Goal: Submit feedback/report problem

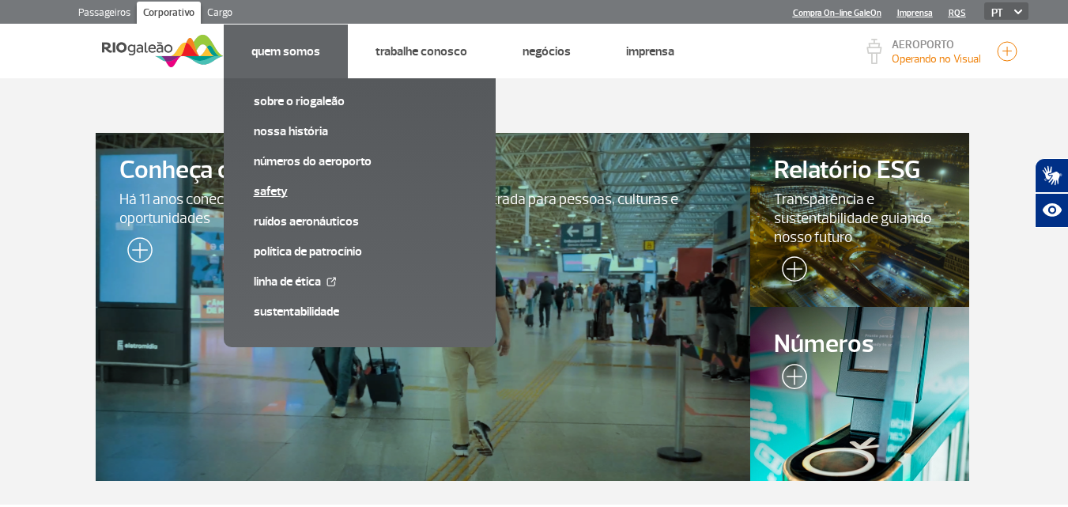
click at [265, 195] on link "SAFETY" at bounding box center [360, 191] width 212 height 17
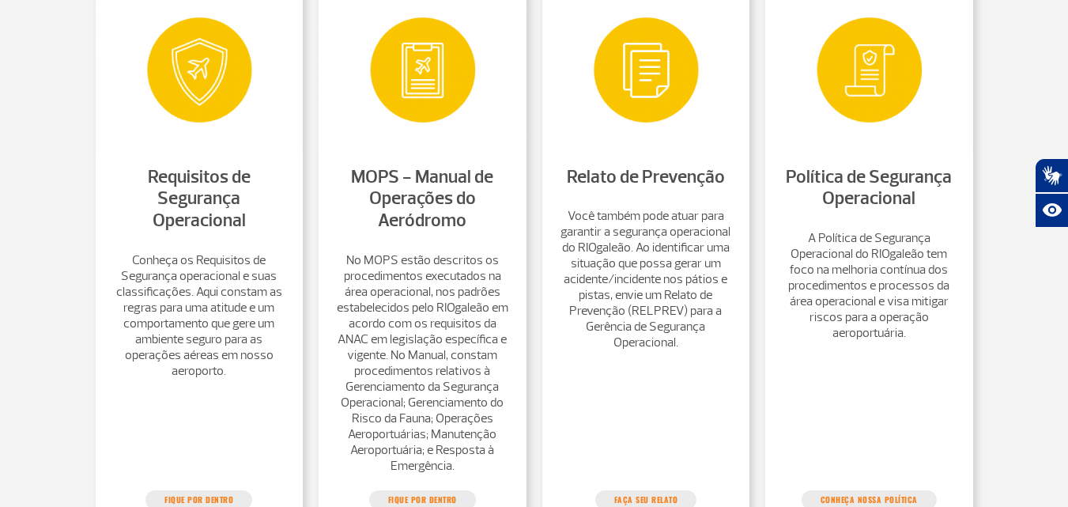
scroll to position [870, 0]
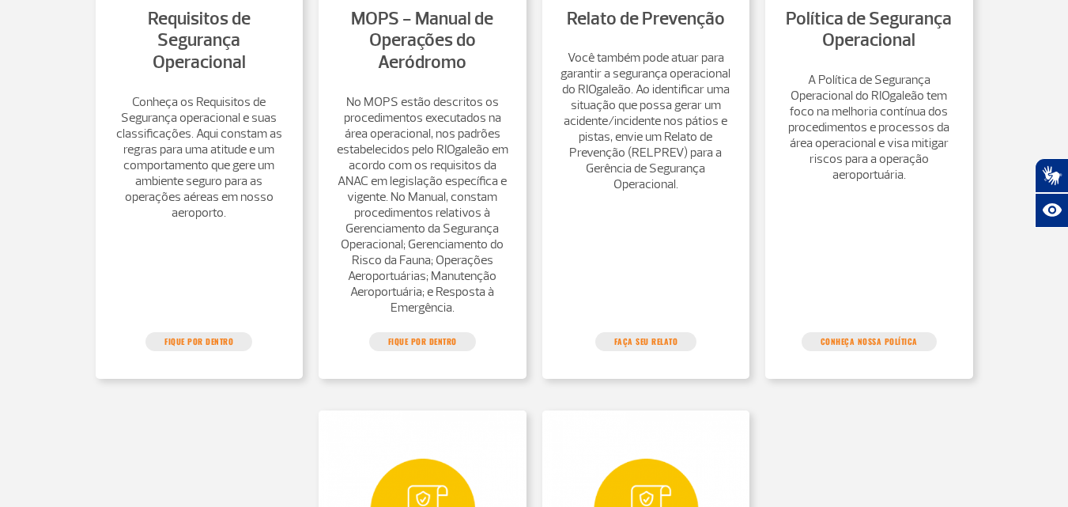
click at [648, 350] on ul "Relato de Prevenção Você também pode atuar para garantir a segurança operaciona…" at bounding box center [647, 80] width 208 height 539
click at [652, 351] on link "Faça seu relato" at bounding box center [646, 341] width 102 height 19
